Goal: Task Accomplishment & Management: Manage account settings

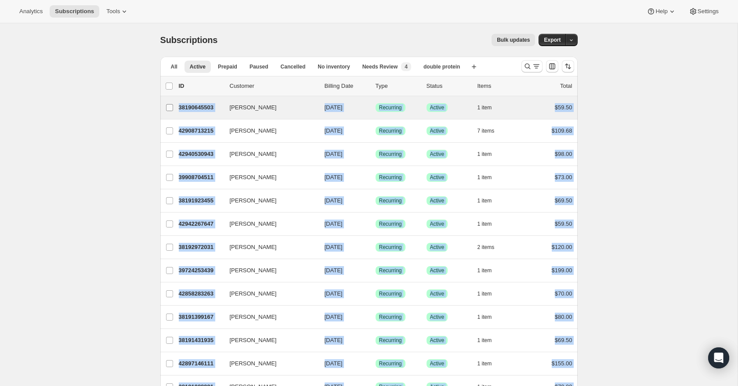
drag, startPoint x: 584, startPoint y: 326, endPoint x: 175, endPoint y: 101, distance: 467.0
copy ul "[PERSON_NAME] 38190645503 [PERSON_NAME] [DATE] Success Recurring Success Active…"
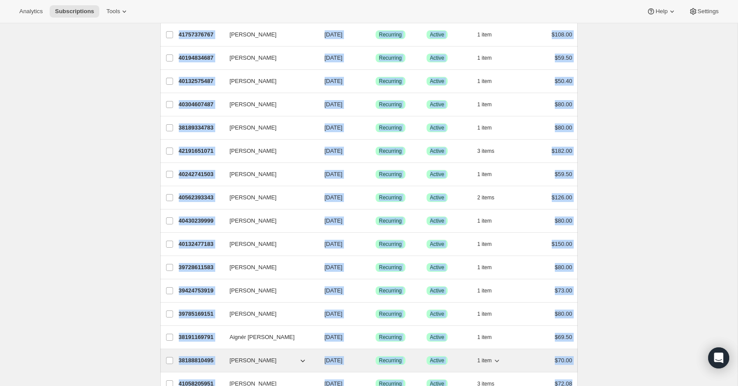
scroll to position [923, 0]
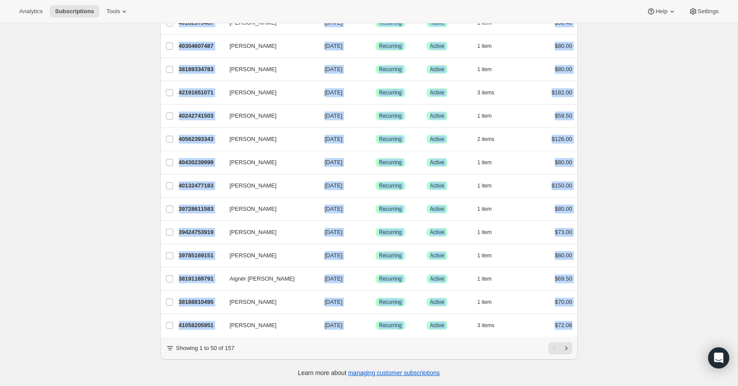
drag, startPoint x: 593, startPoint y: 290, endPoint x: 578, endPoint y: 322, distance: 35.0
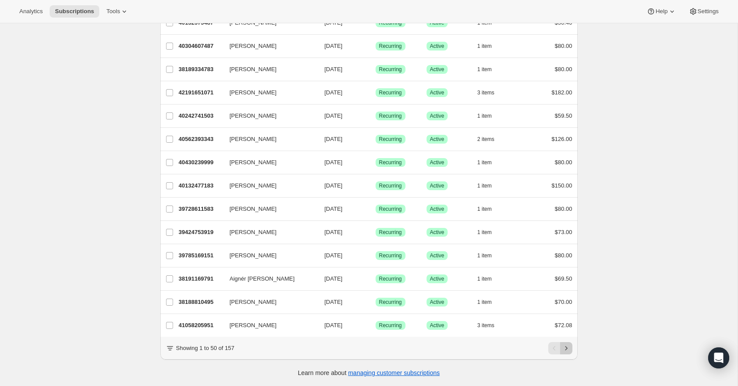
drag, startPoint x: 569, startPoint y: 347, endPoint x: 559, endPoint y: 340, distance: 11.8
click at [569, 347] on icon "Next" at bounding box center [566, 348] width 9 height 9
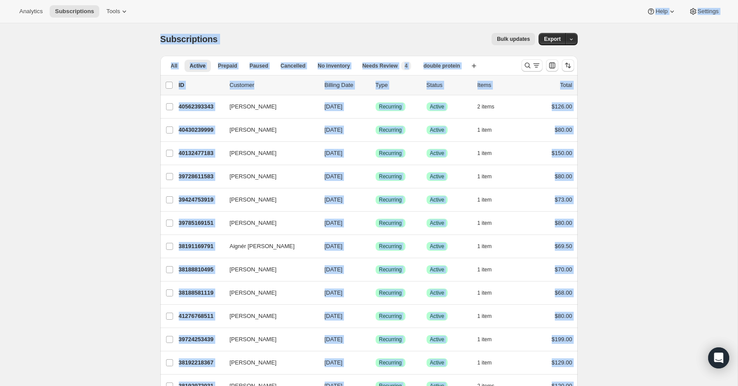
scroll to position [0, 0]
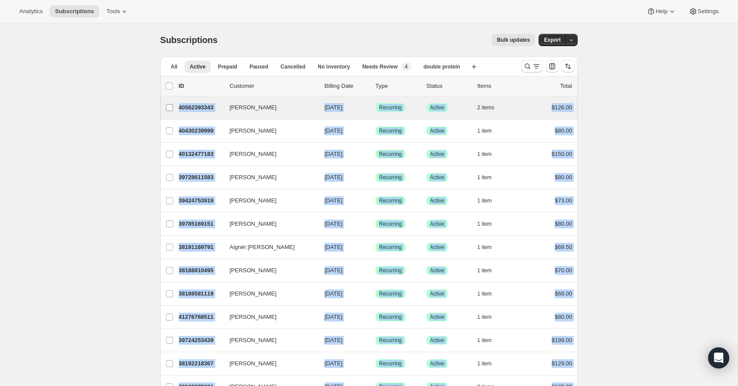
drag, startPoint x: 583, startPoint y: 328, endPoint x: 163, endPoint y: 98, distance: 478.9
copy ul "Lore Ipsumd 30394704246 Sita Consec 42/19/6202 Adipisc Elitseddo Eiusmod Tempor…"
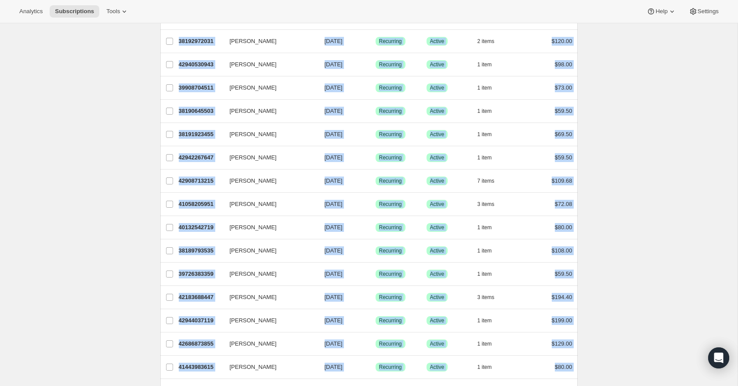
scroll to position [923, 0]
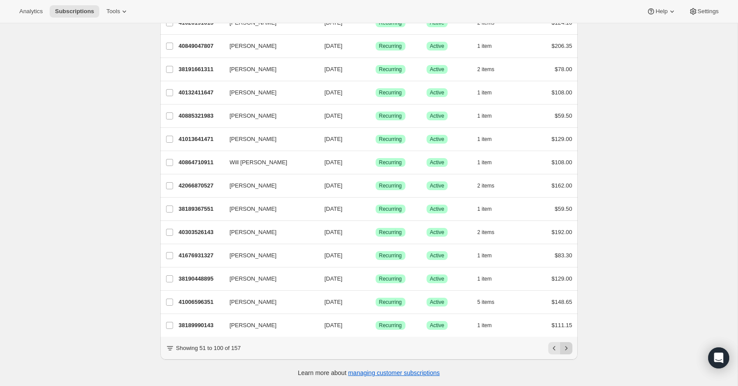
click at [569, 350] on icon "Next" at bounding box center [566, 348] width 9 height 9
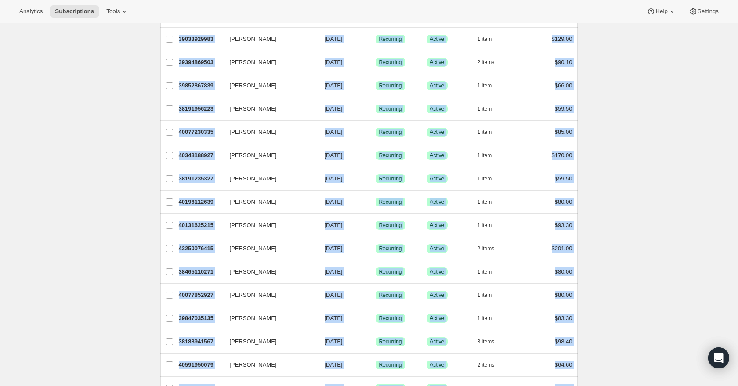
scroll to position [0, 0]
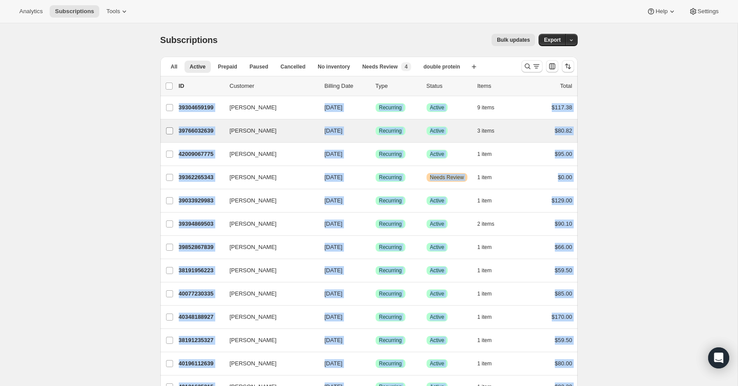
drag, startPoint x: 585, startPoint y: 201, endPoint x: 165, endPoint y: 102, distance: 431.5
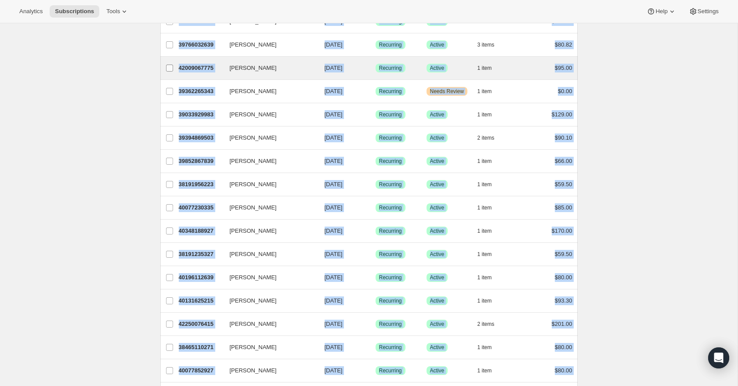
scroll to position [87, 0]
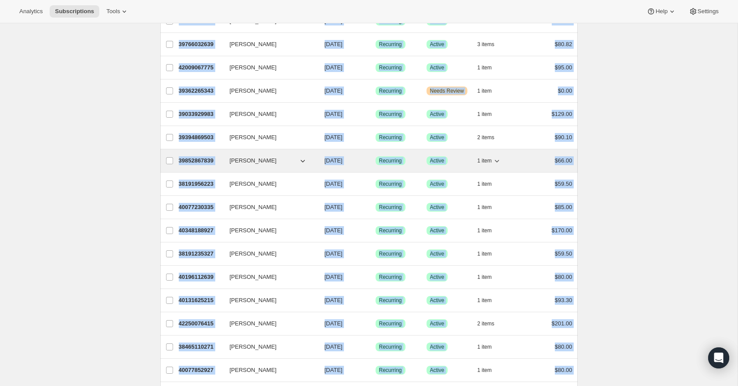
copy ul "[PERSON_NAME] 39304659199 [PERSON_NAME] [DATE] Success Recurring Success Active…"
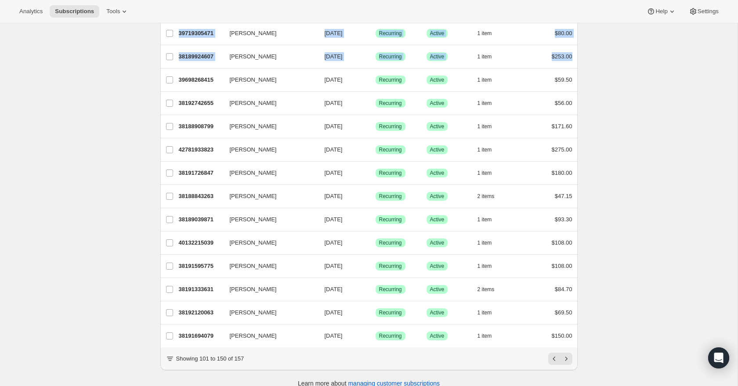
scroll to position [923, 0]
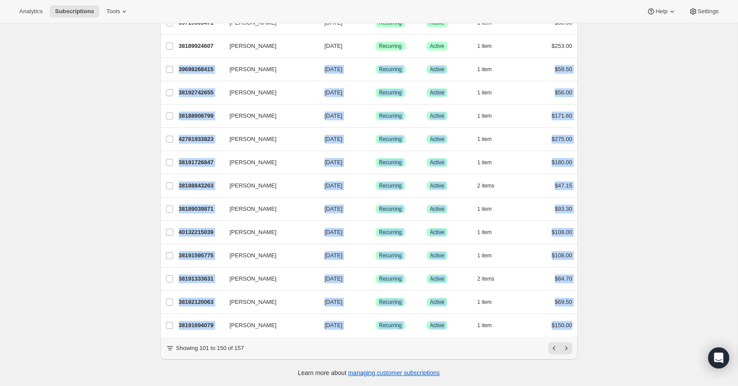
drag, startPoint x: 579, startPoint y: 326, endPoint x: 155, endPoint y: 67, distance: 497.0
copy ul "[PERSON_NAME] 39698268415 [PERSON_NAME] [DATE] Success Recurring Success Active…"
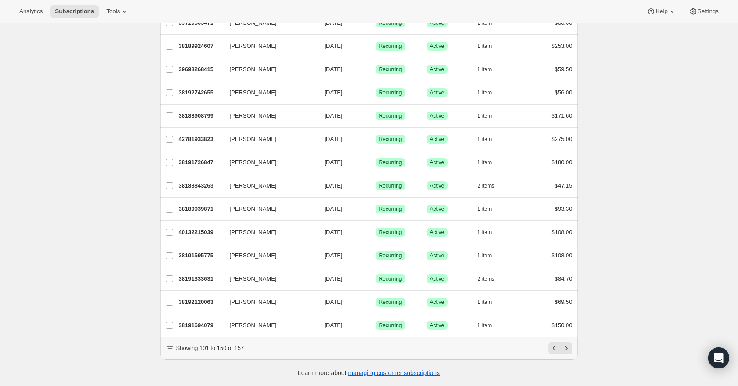
drag, startPoint x: 646, startPoint y: 353, endPoint x: 622, endPoint y: 351, distance: 23.8
click at [569, 348] on icon "Next" at bounding box center [566, 348] width 9 height 9
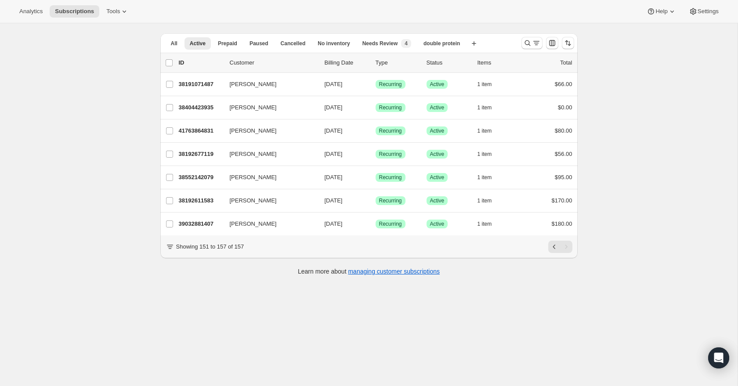
scroll to position [23, 0]
